Goal: Transaction & Acquisition: Subscribe to service/newsletter

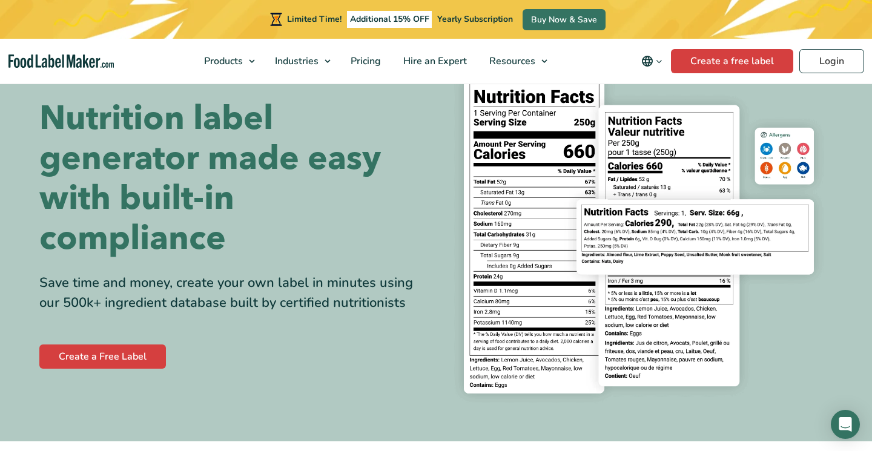
scroll to position [65, 0]
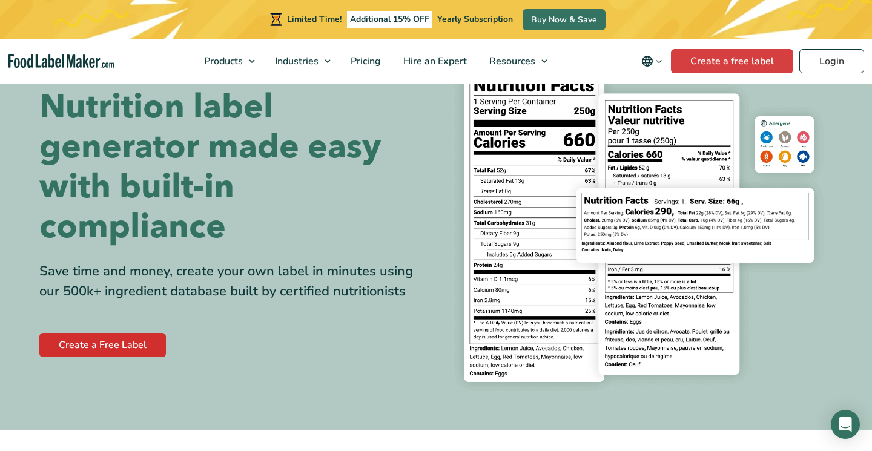
click at [139, 336] on link "Create a Free Label" at bounding box center [102, 345] width 127 height 24
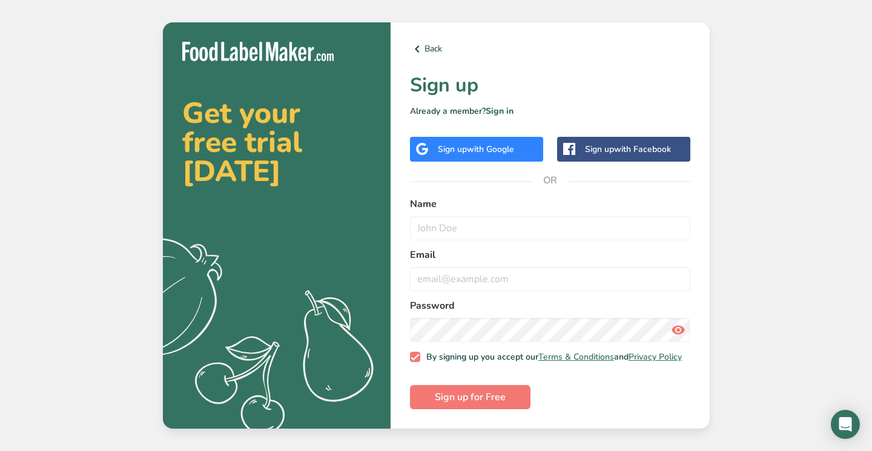
click at [500, 144] on span "with Google" at bounding box center [490, 150] width 47 height 12
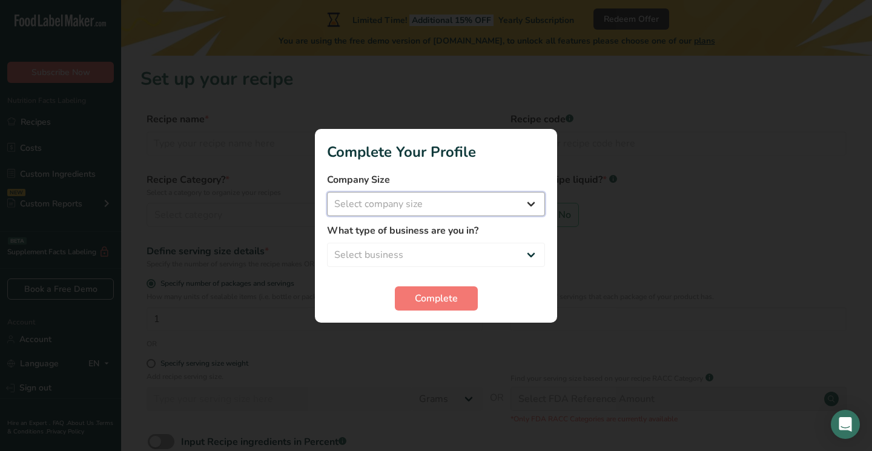
select select "1"
select select "4"
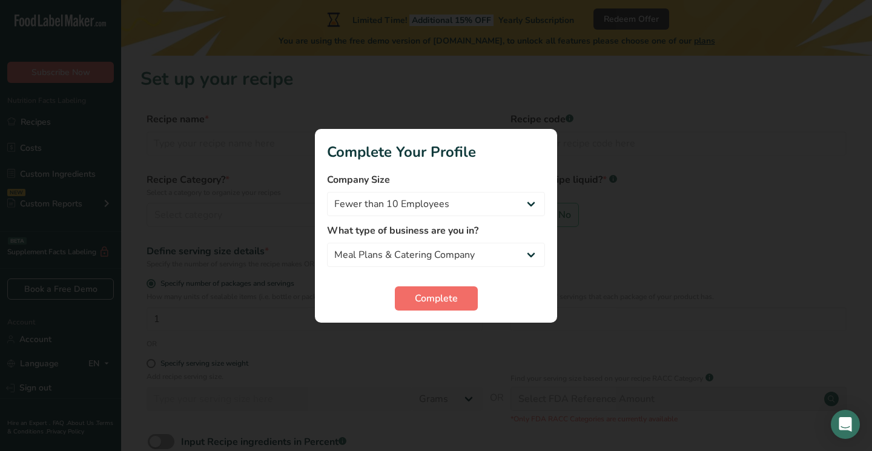
click at [423, 302] on span "Complete" at bounding box center [436, 298] width 43 height 15
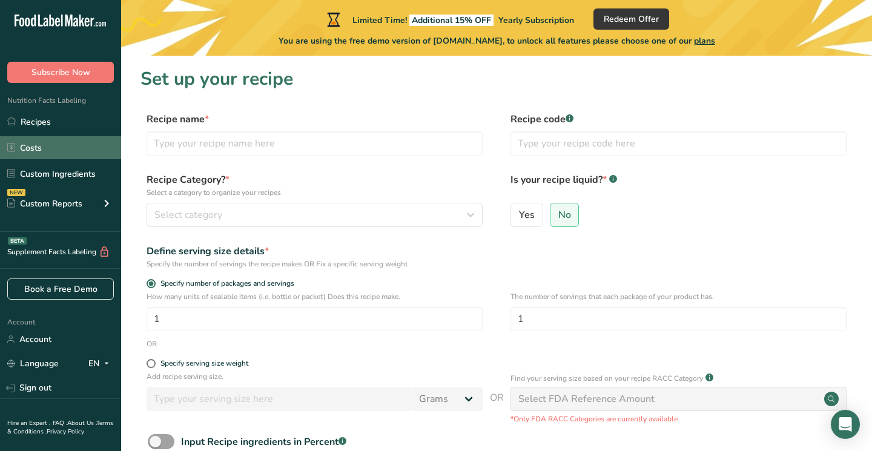
click at [59, 154] on link "Costs" at bounding box center [60, 147] width 121 height 23
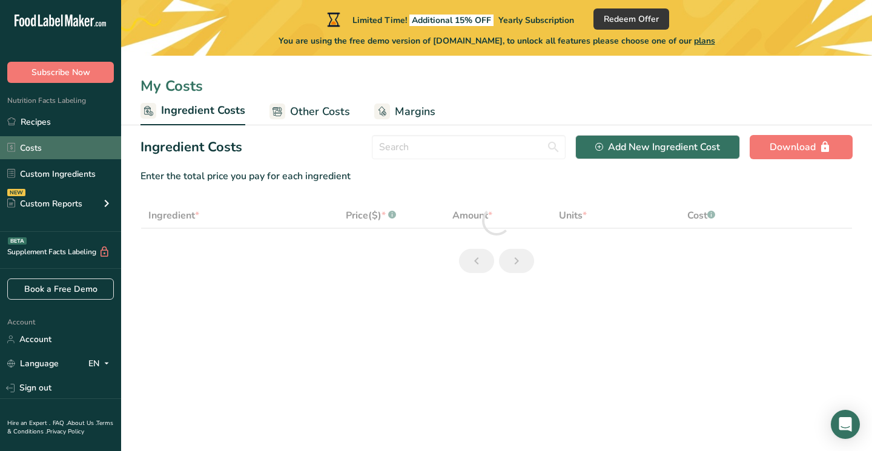
select select "1"
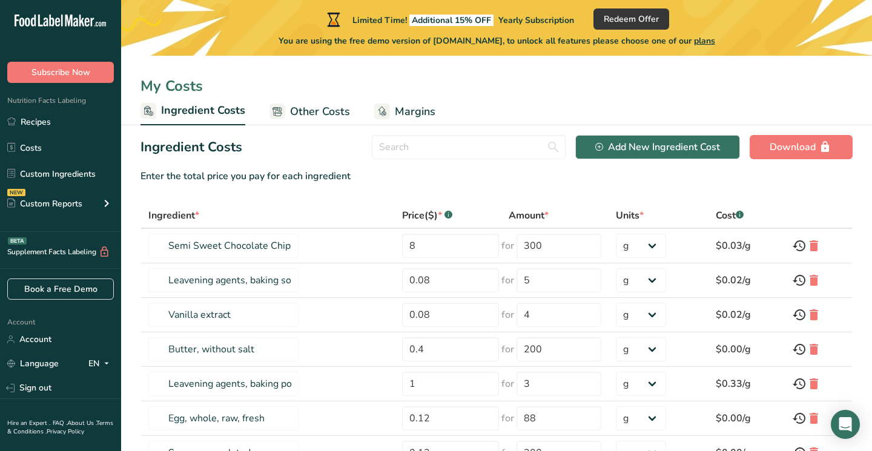
click at [326, 106] on span "Other Costs" at bounding box center [320, 112] width 60 height 16
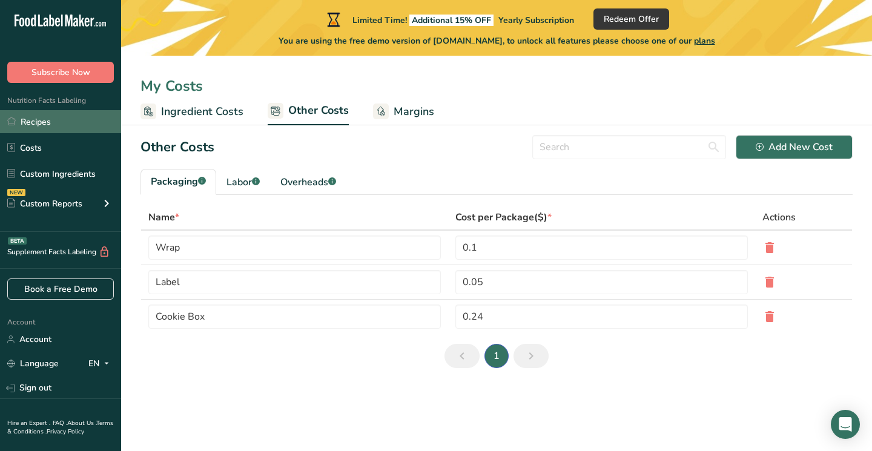
click at [41, 131] on link "Recipes" at bounding box center [60, 121] width 121 height 23
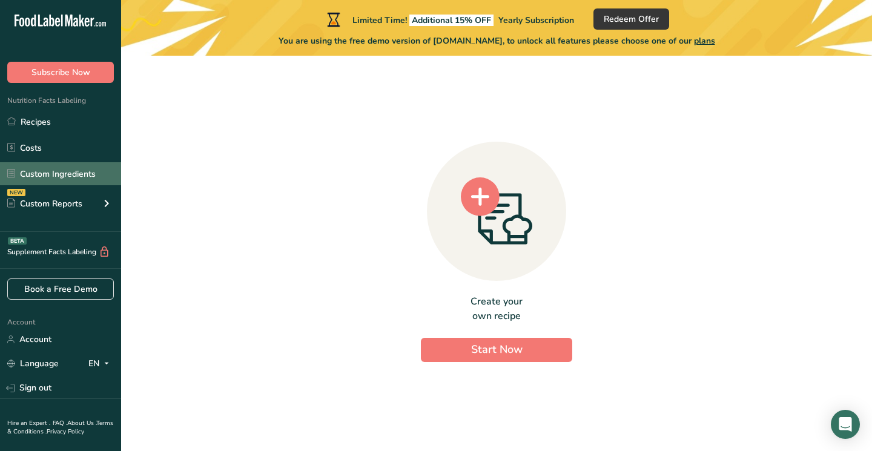
click at [67, 184] on link "Custom Ingredients" at bounding box center [60, 173] width 121 height 23
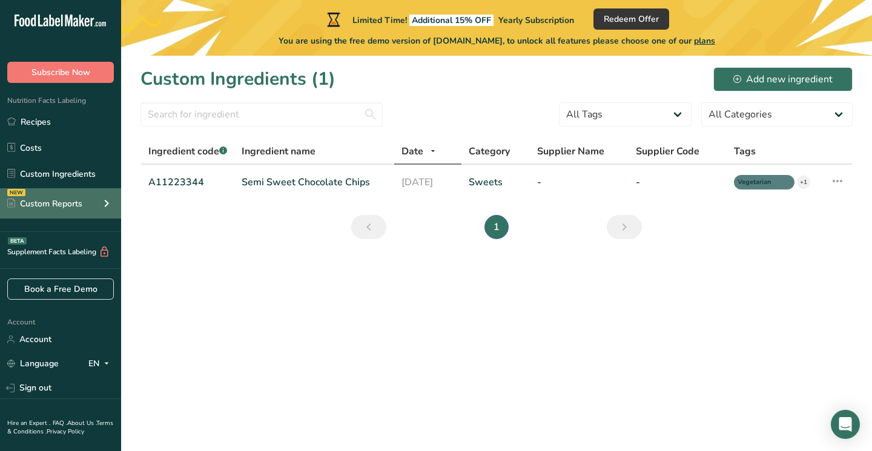
click at [79, 206] on div "Custom Reports" at bounding box center [44, 203] width 75 height 13
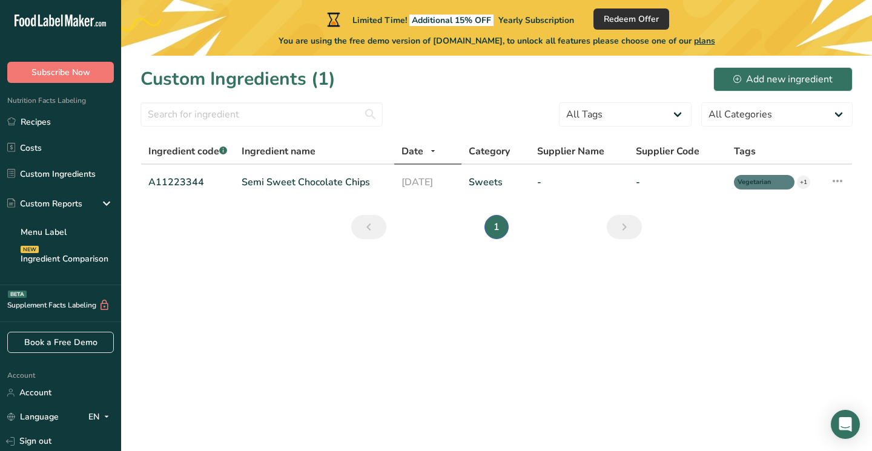
click at [640, 22] on span "Redeem Offer" at bounding box center [631, 19] width 55 height 13
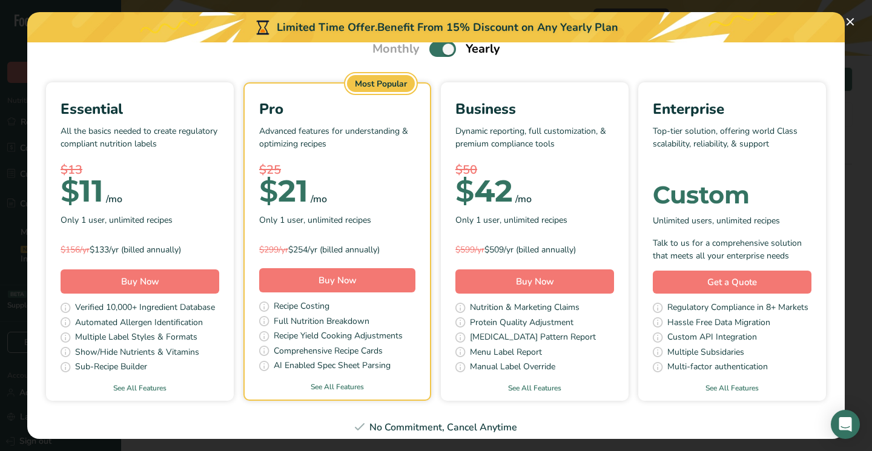
scroll to position [62, 0]
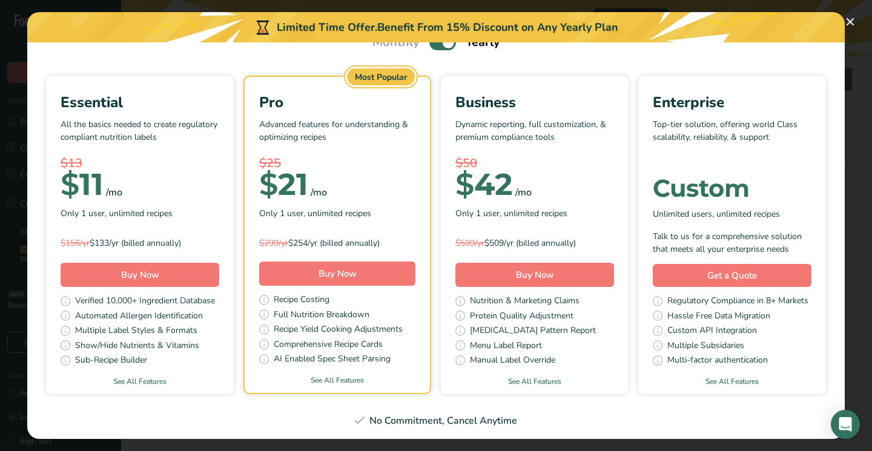
click at [138, 385] on div "Essential All the basics needed to create regulatory compliant nutrition labels…" at bounding box center [140, 235] width 188 height 319
click at [141, 376] on link "See All Features" at bounding box center [140, 381] width 188 height 11
click at [697, 0] on div "Pick Your Pricing Plan Modal" at bounding box center [436, 225] width 872 height 451
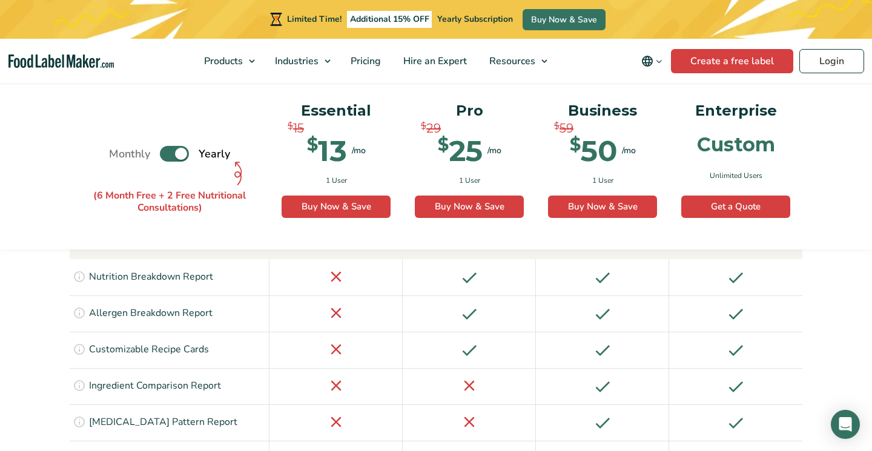
scroll to position [1567, 0]
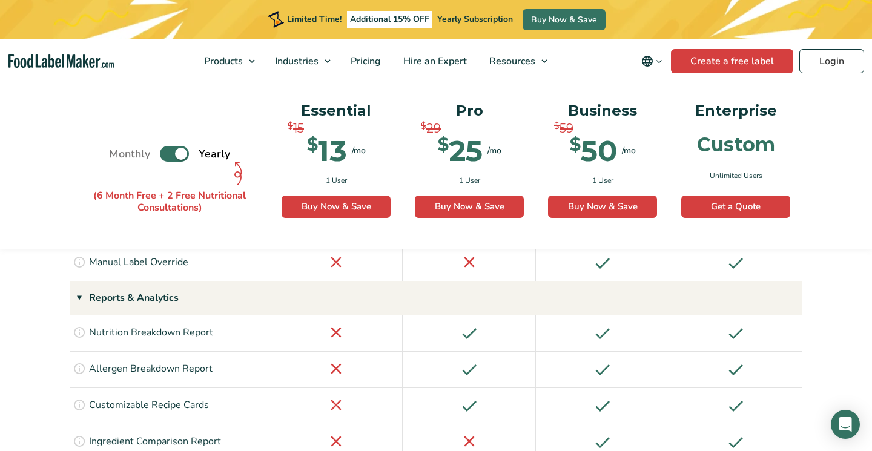
click at [185, 151] on label "Toggle" at bounding box center [174, 154] width 29 height 16
click at [119, 151] on input "Toggle" at bounding box center [115, 154] width 8 height 8
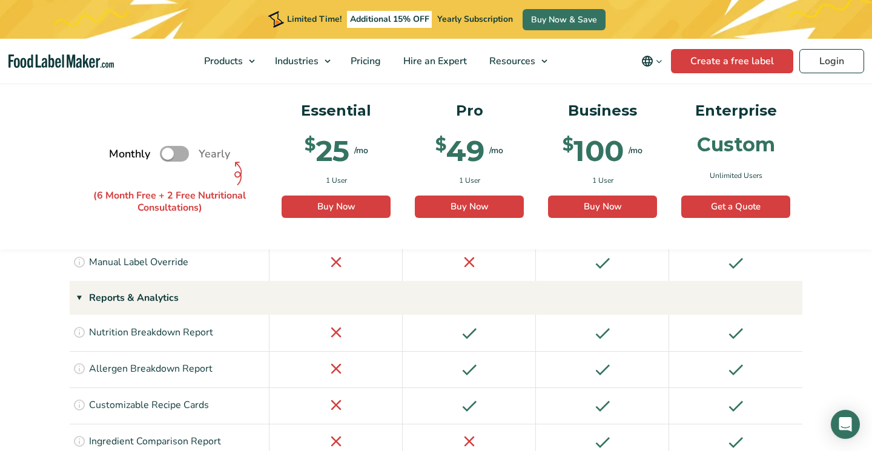
click at [185, 151] on label "Toggle" at bounding box center [174, 154] width 29 height 16
click at [119, 151] on input "Toggle" at bounding box center [115, 154] width 8 height 8
checkbox input "true"
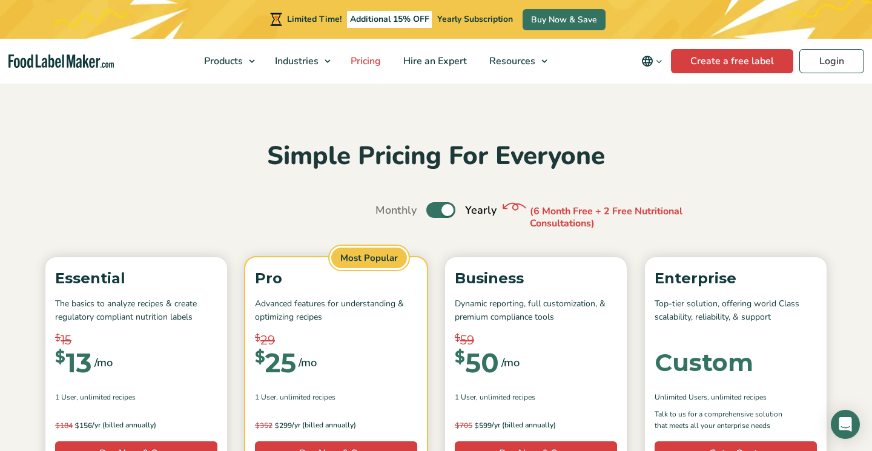
scroll to position [0, 0]
